Goal: Find specific page/section: Find specific page/section

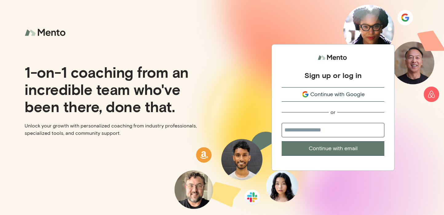
click at [313, 137] on input "email" at bounding box center [333, 130] width 103 height 14
type input "**********"
click at [318, 148] on button "Continue with email" at bounding box center [333, 148] width 103 height 14
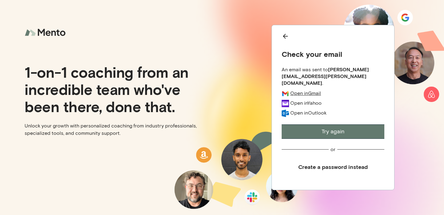
click at [312, 90] on div "Open in Gmail" at bounding box center [305, 93] width 31 height 6
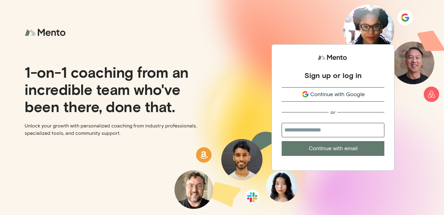
click at [339, 97] on span "Continue with Google" at bounding box center [337, 94] width 54 height 8
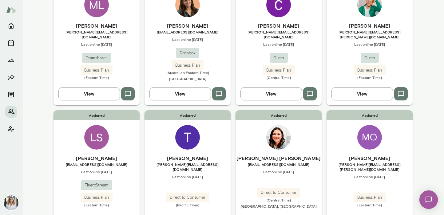
scroll to position [86, 0]
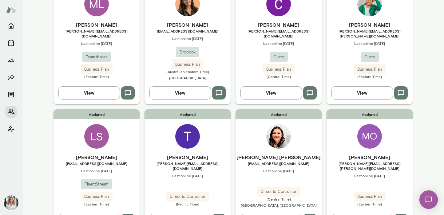
click at [281, 143] on img at bounding box center [278, 136] width 25 height 25
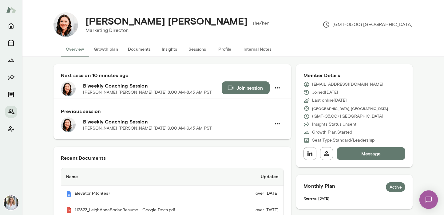
click at [145, 53] on button "Documents" at bounding box center [139, 49] width 33 height 15
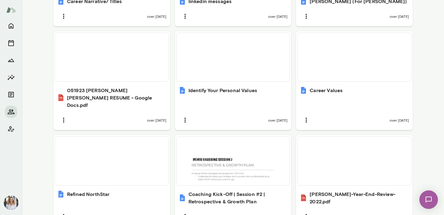
scroll to position [443, 0]
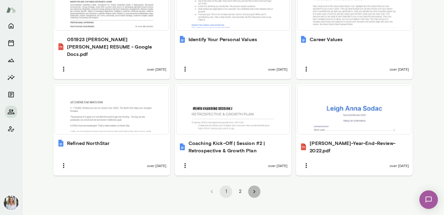
click at [251, 189] on icon "Go to next page" at bounding box center [254, 192] width 7 height 7
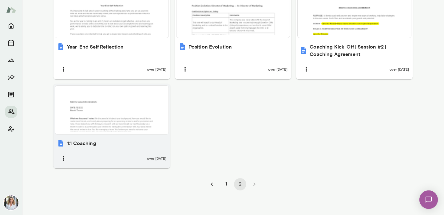
click at [124, 125] on div at bounding box center [112, 110] width 109 height 44
